Goal: Check status: Check status

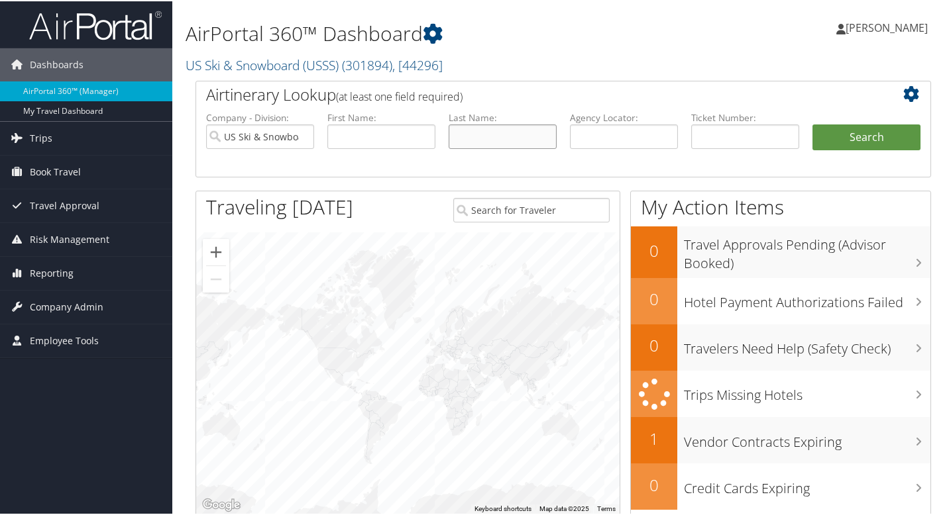
click at [490, 132] on input "text" at bounding box center [502, 135] width 108 height 25
type input "goepper"
click at [812, 123] on button "Search" at bounding box center [866, 136] width 108 height 26
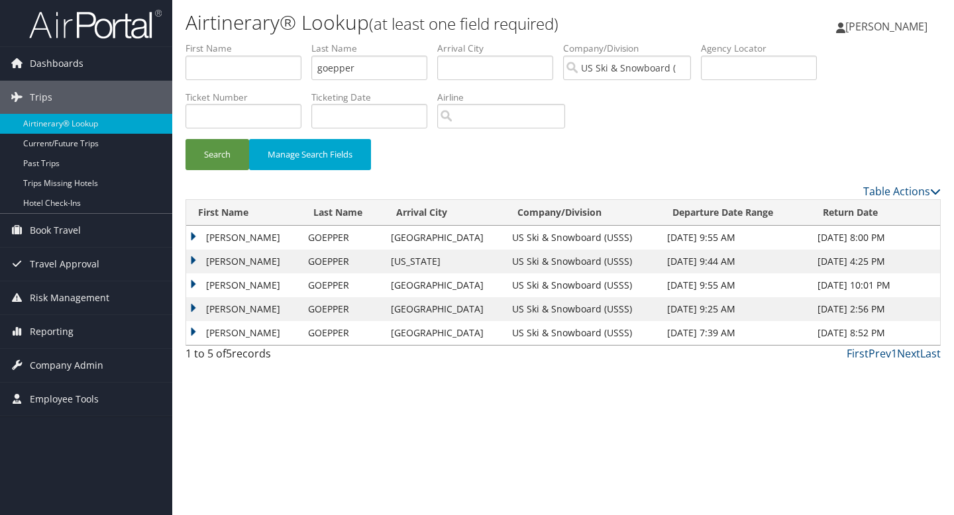
click at [236, 255] on td "NICHOLAS CHARLES" at bounding box center [243, 262] width 115 height 24
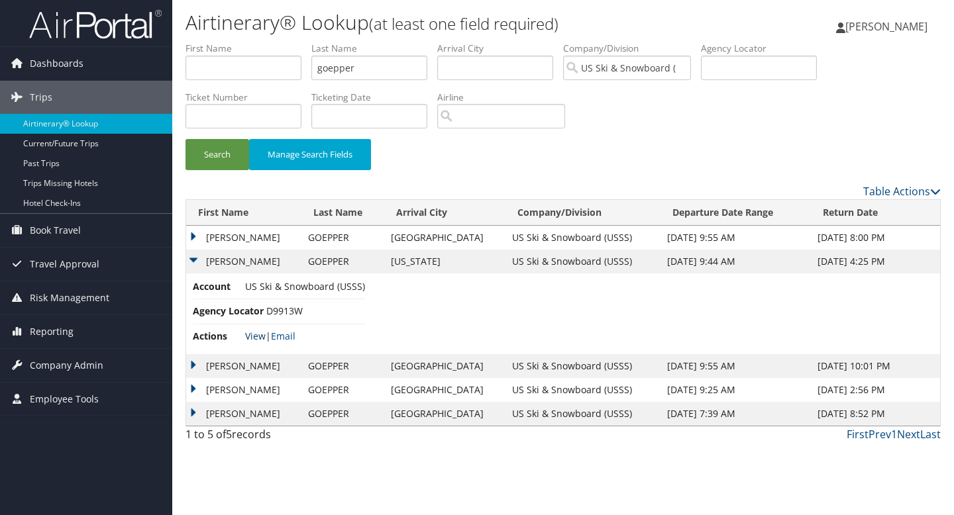
click at [252, 335] on link "View" at bounding box center [255, 336] width 21 height 13
click at [343, 240] on td "GOEPPER" at bounding box center [342, 238] width 83 height 24
click at [251, 238] on td "NICHOLAS CHARLES" at bounding box center [243, 238] width 115 height 24
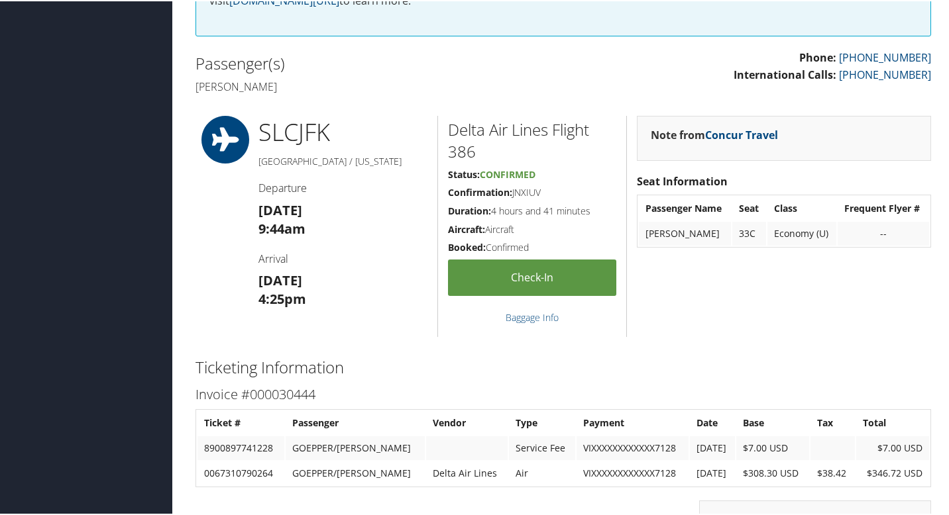
scroll to position [344, 0]
